Goal: Use online tool/utility: Use online tool/utility

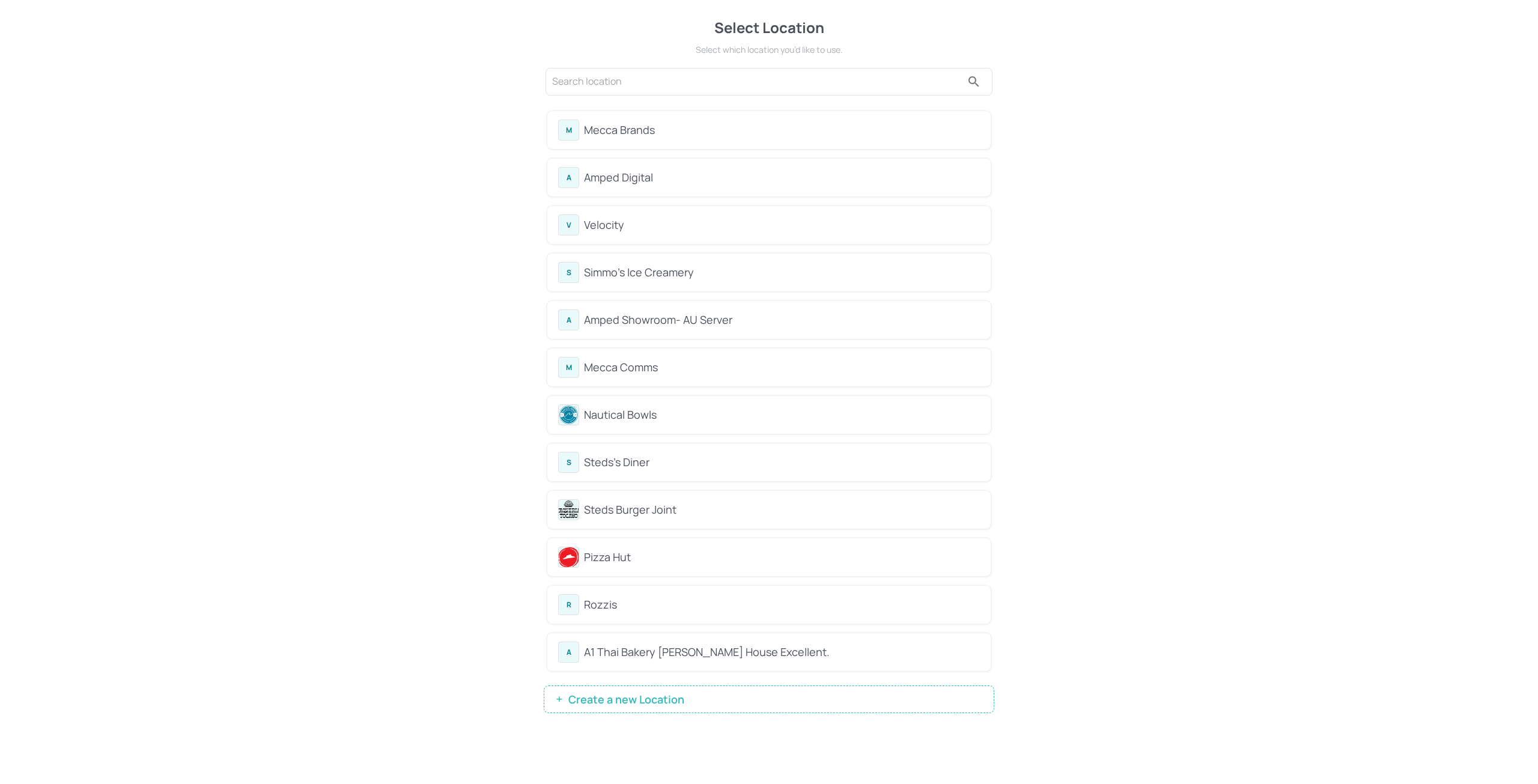
click at [645, 128] on div "Mecca Brands" at bounding box center [782, 130] width 396 height 16
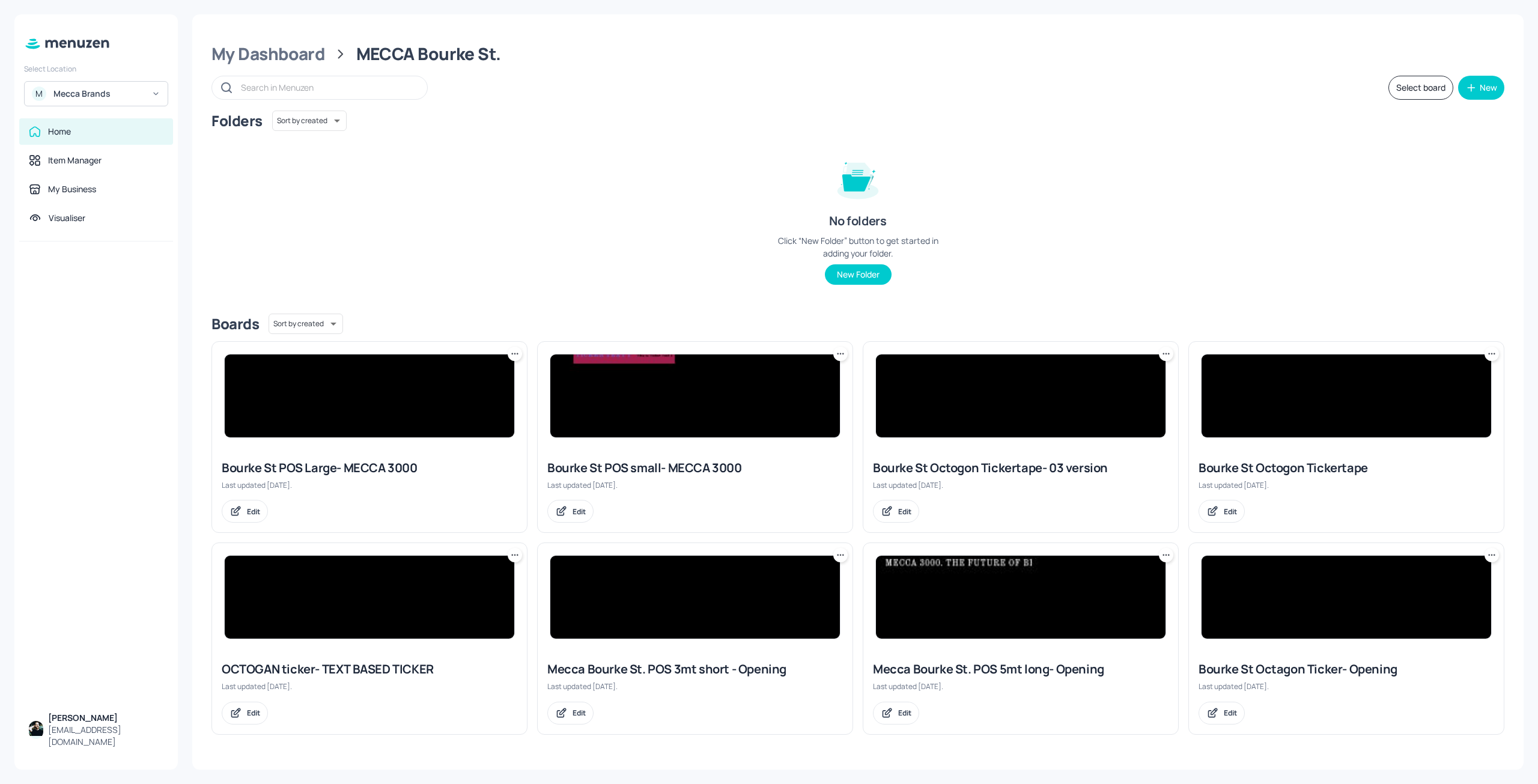
click at [617, 378] on img at bounding box center [695, 396] width 290 height 83
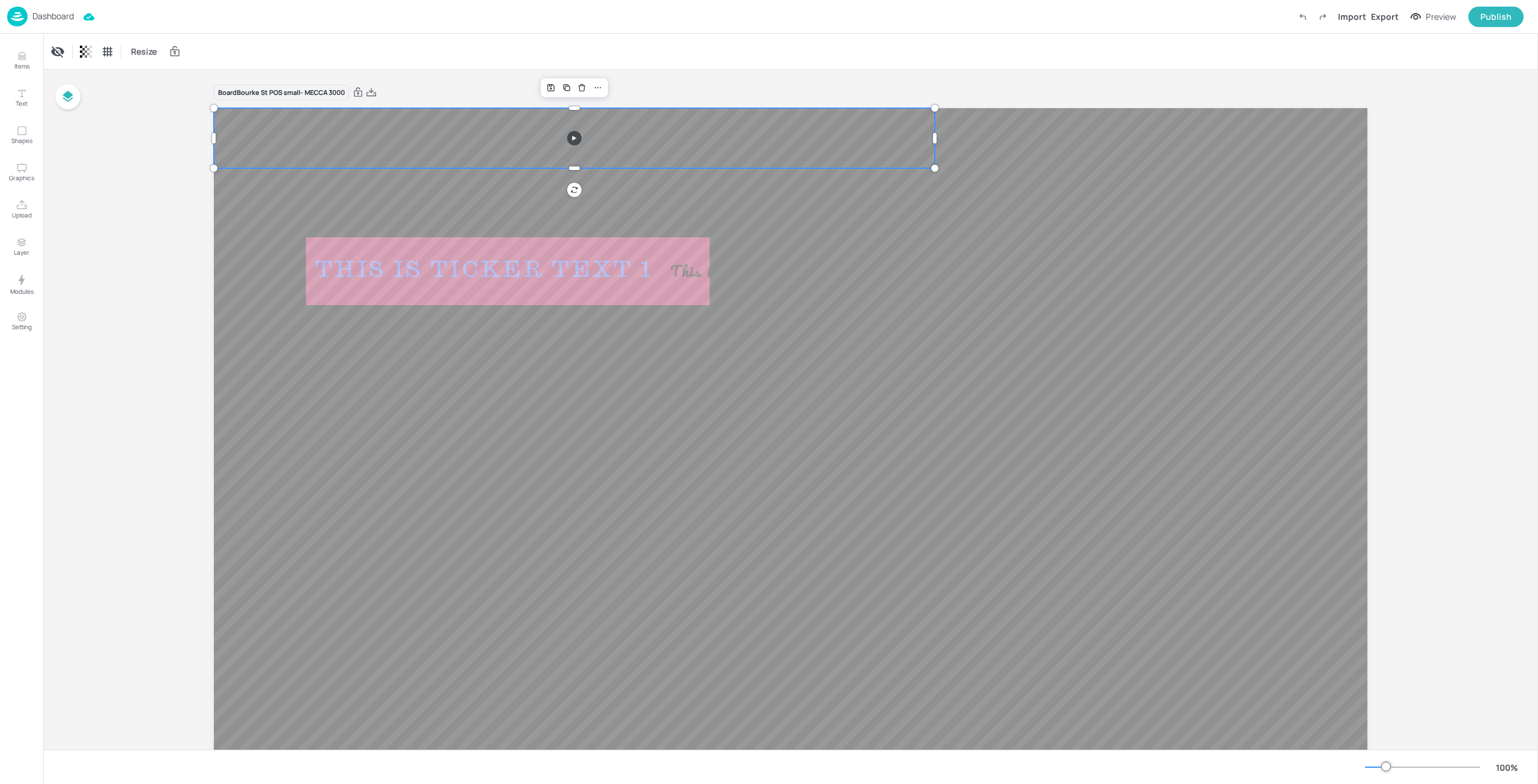
click at [640, 136] on video at bounding box center [575, 138] width 721 height 60
click at [136, 51] on span "Resize" at bounding box center [144, 52] width 31 height 13
click at [268, 26] on div at bounding box center [769, 392] width 1538 height 784
click at [261, 128] on video at bounding box center [575, 138] width 721 height 60
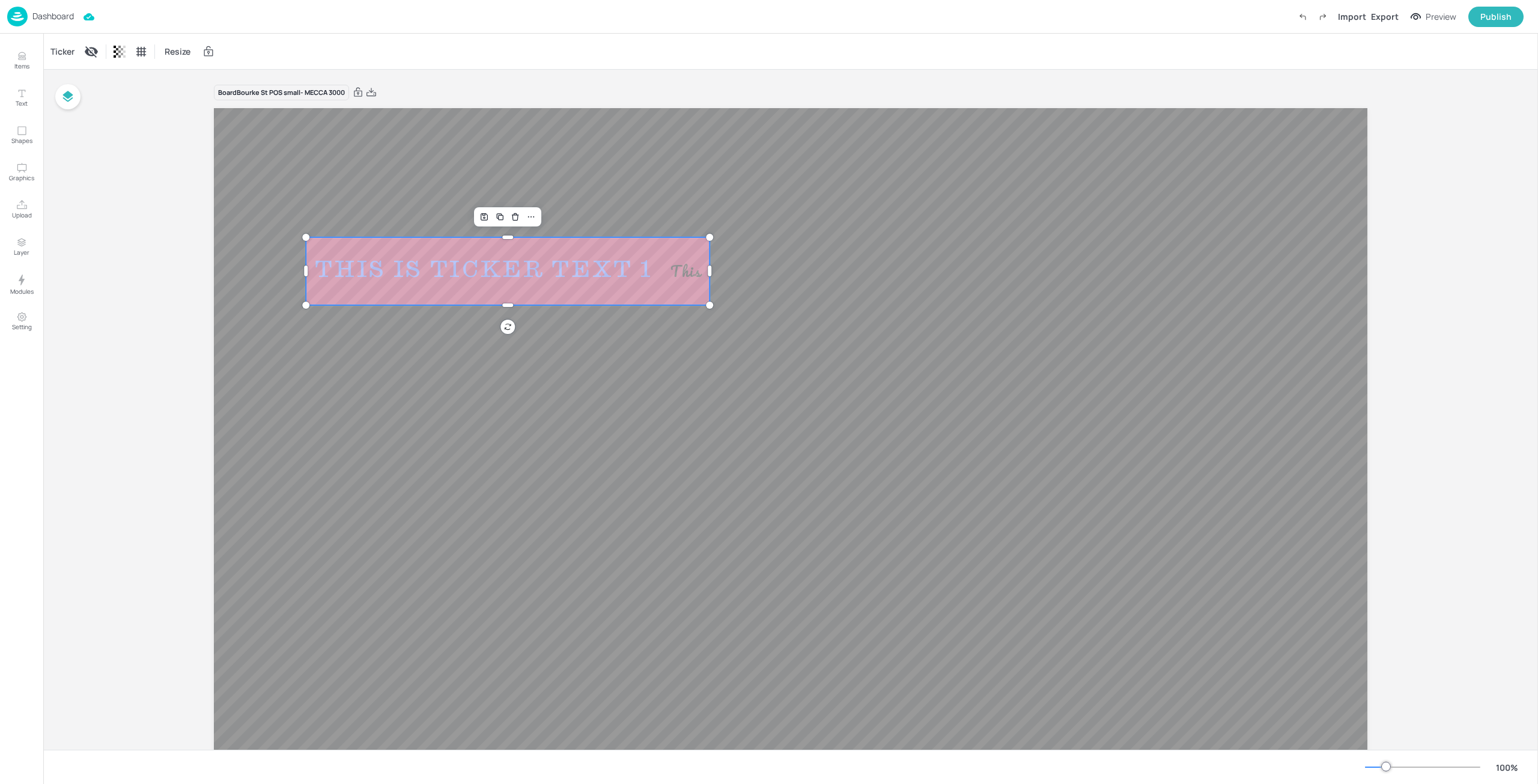
click at [394, 263] on div "This is Ticker Text 1" at bounding box center [484, 271] width 356 height 29
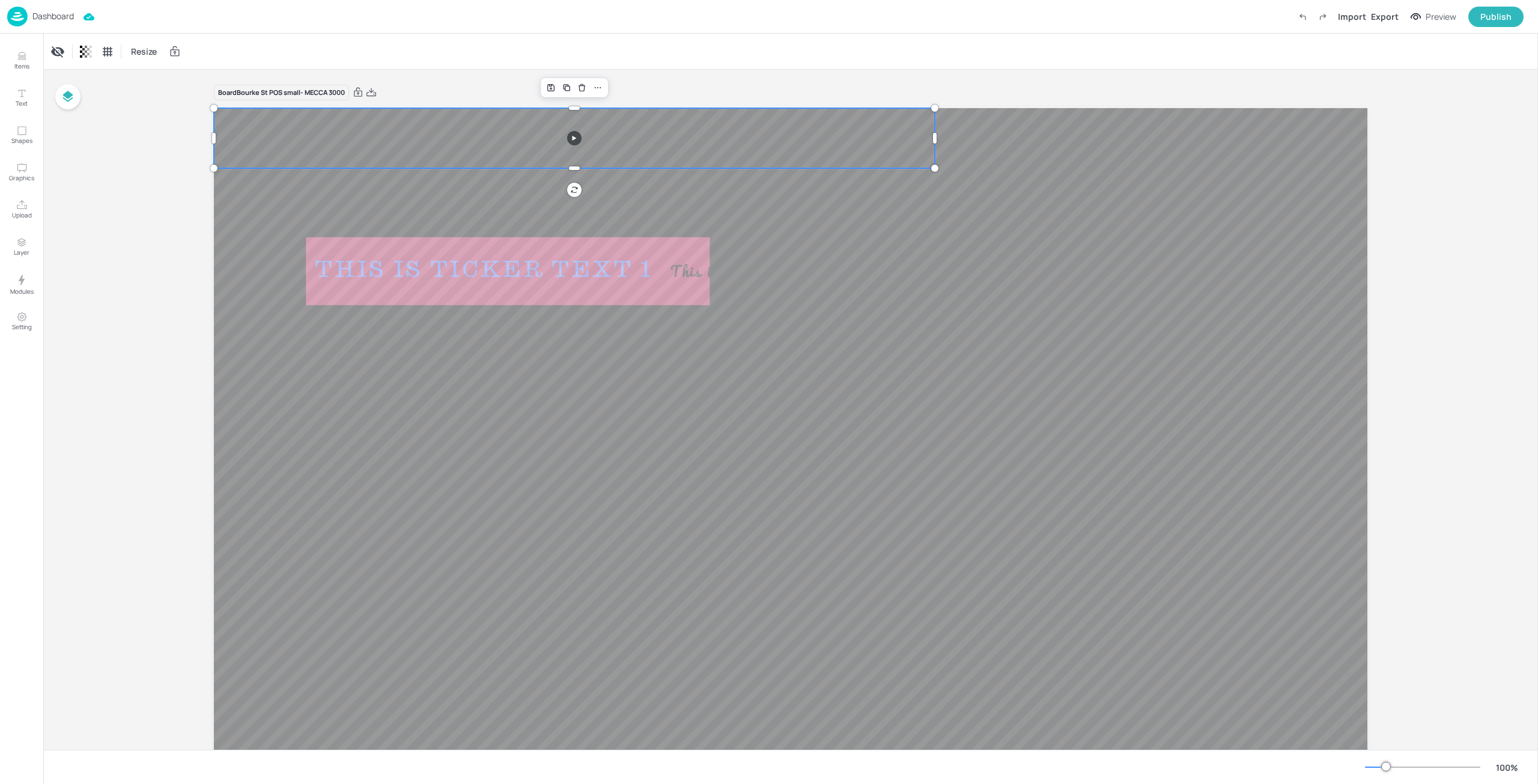
click at [368, 136] on video at bounding box center [575, 138] width 721 height 60
click at [368, 254] on div "This is Ticker Text 1 This is Ticker Text 2 This is Ticker Text 3" at bounding box center [629, 271] width 647 height 68
click at [362, 142] on video at bounding box center [575, 138] width 721 height 60
click at [953, 260] on div "This is Ticker Text 1" at bounding box center [1131, 271] width 356 height 29
click at [342, 140] on video at bounding box center [575, 138] width 721 height 60
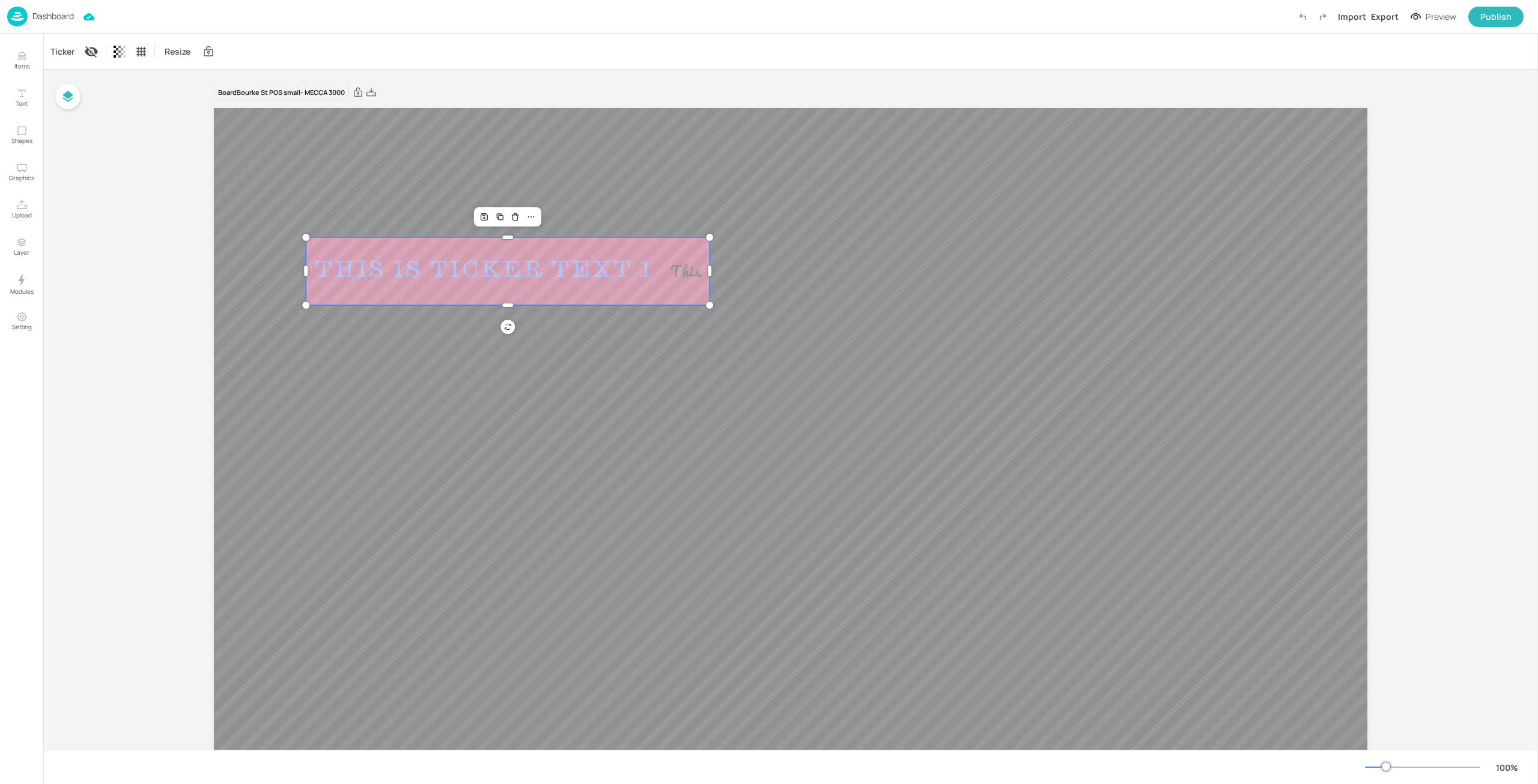
click at [382, 274] on div "This is Ticker Text 1" at bounding box center [484, 271] width 356 height 29
click at [63, 54] on div "Ticker" at bounding box center [63, 52] width 29 height 19
